Goal: Find contact information: Find contact information

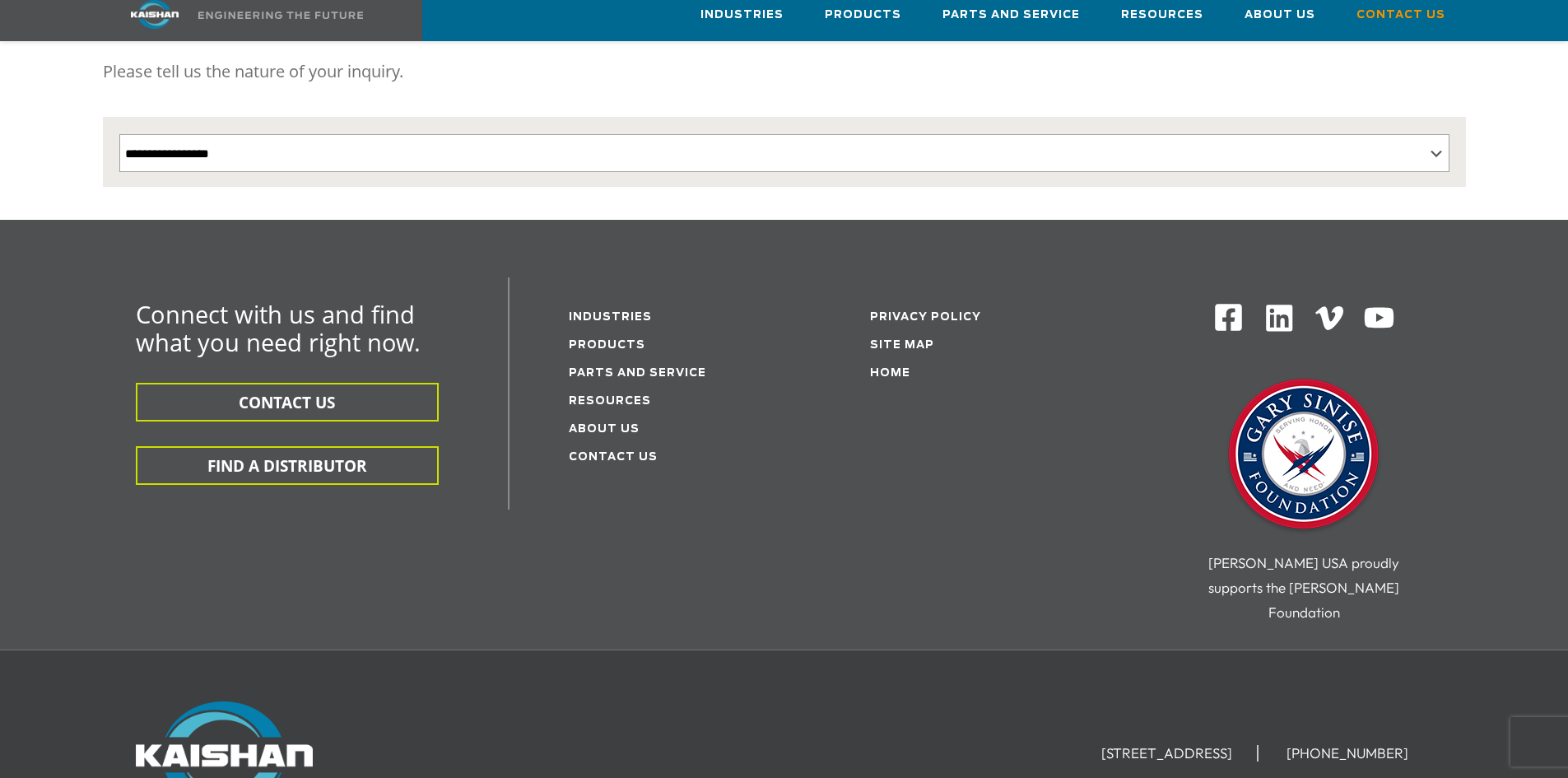
scroll to position [330, 0]
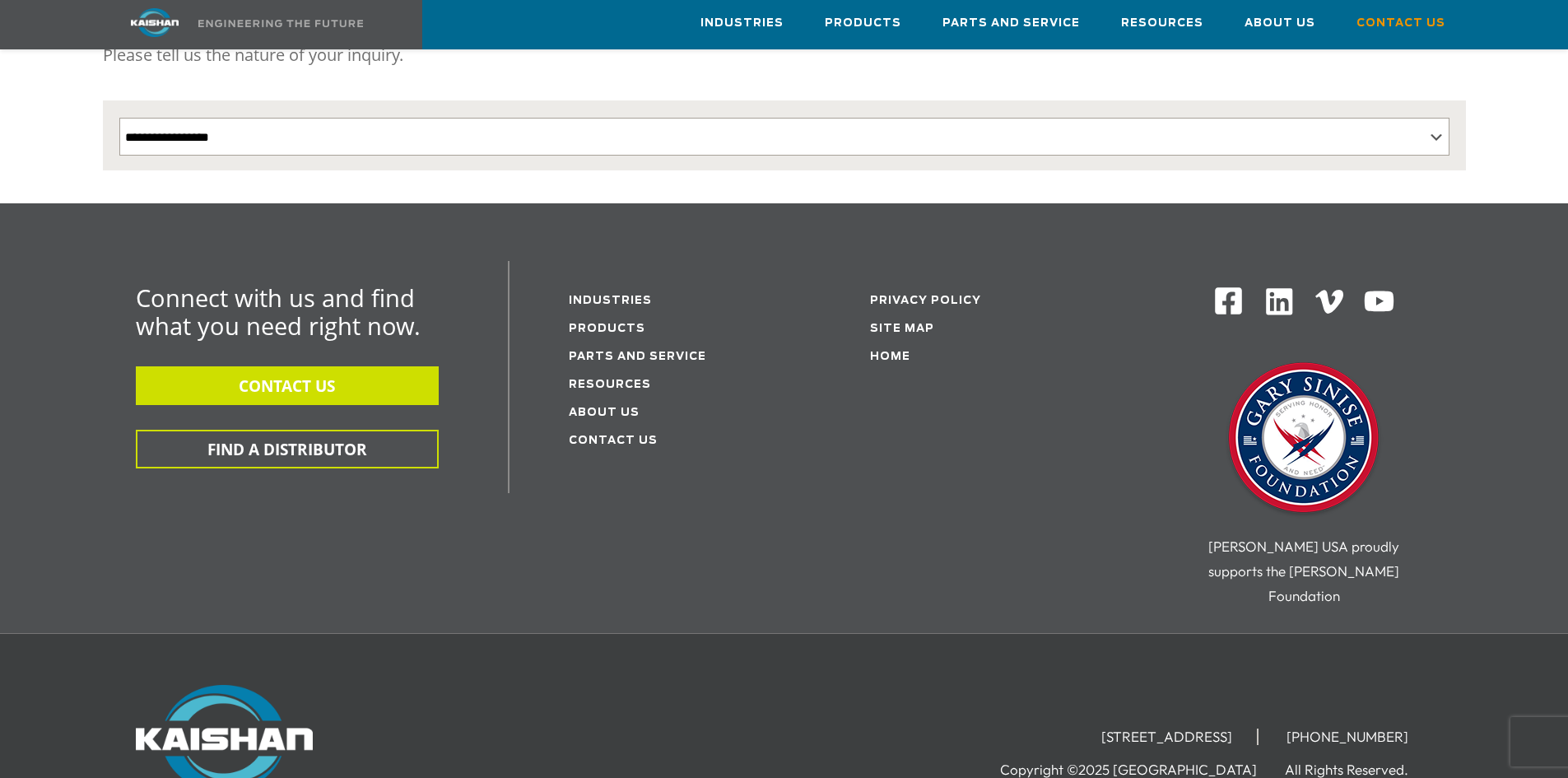
click at [307, 367] on button "CONTACT US" at bounding box center [286, 386] width 302 height 39
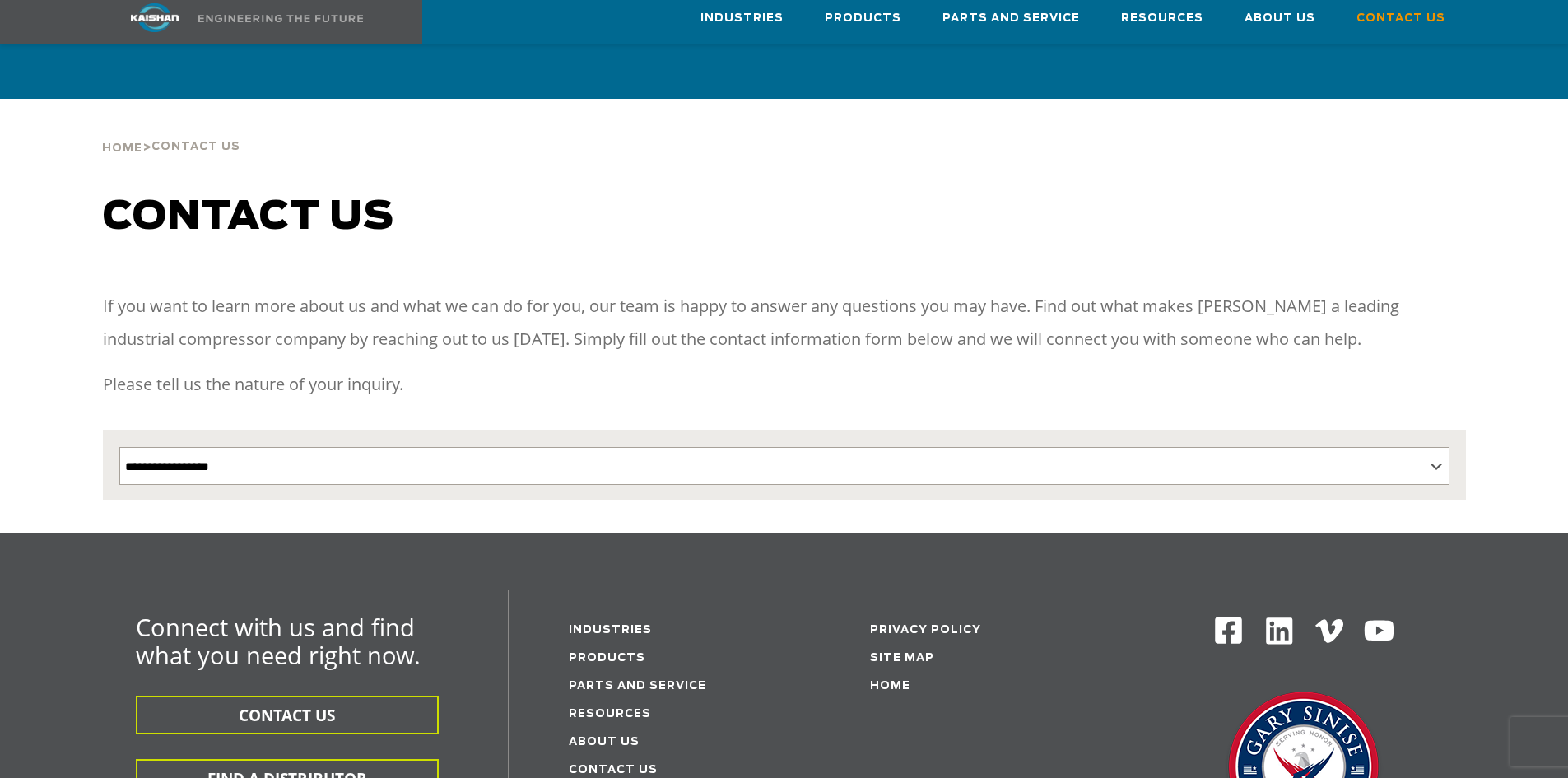
scroll to position [330, 0]
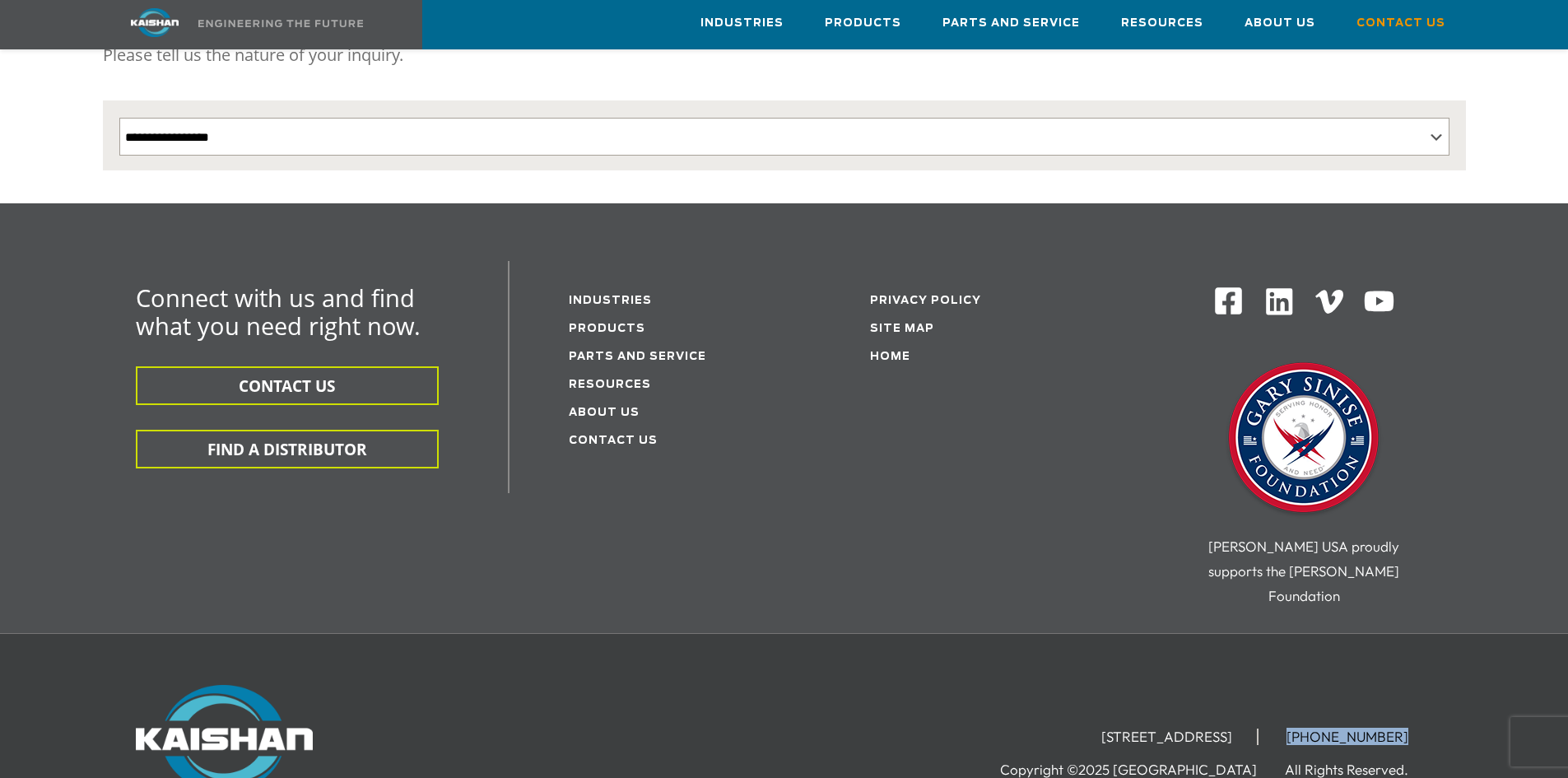
drag, startPoint x: 1415, startPoint y: 678, endPoint x: 1405, endPoint y: 686, distance: 12.8
click at [1405, 724] on ul "[STREET_ADDRESS] [PHONE_NUMBER]" at bounding box center [1255, 736] width 356 height 24
copy li "[PHONE_NUMBER]"
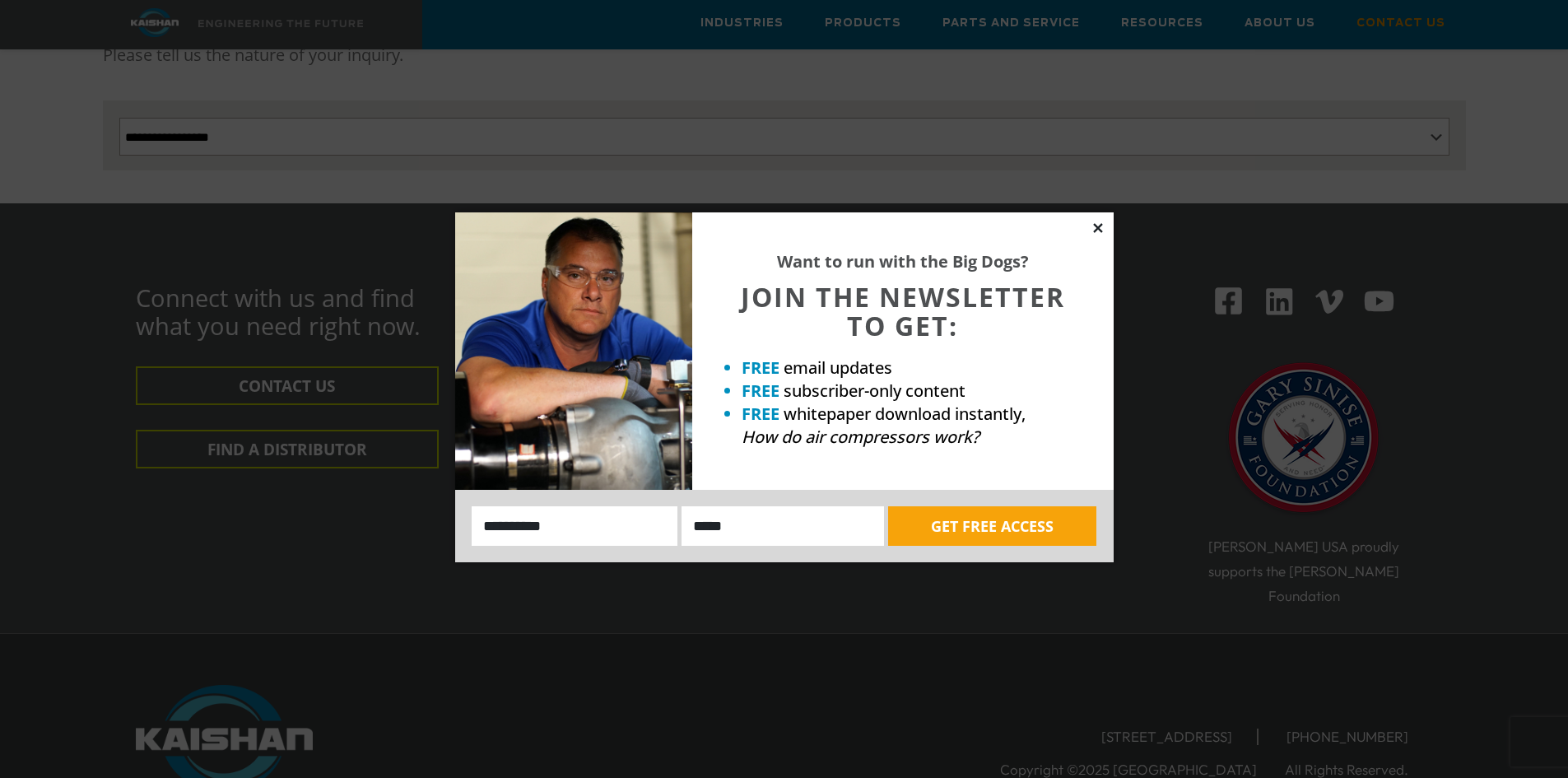
click at [1104, 226] on icon at bounding box center [1098, 228] width 15 height 15
